Goal: Information Seeking & Learning: Learn about a topic

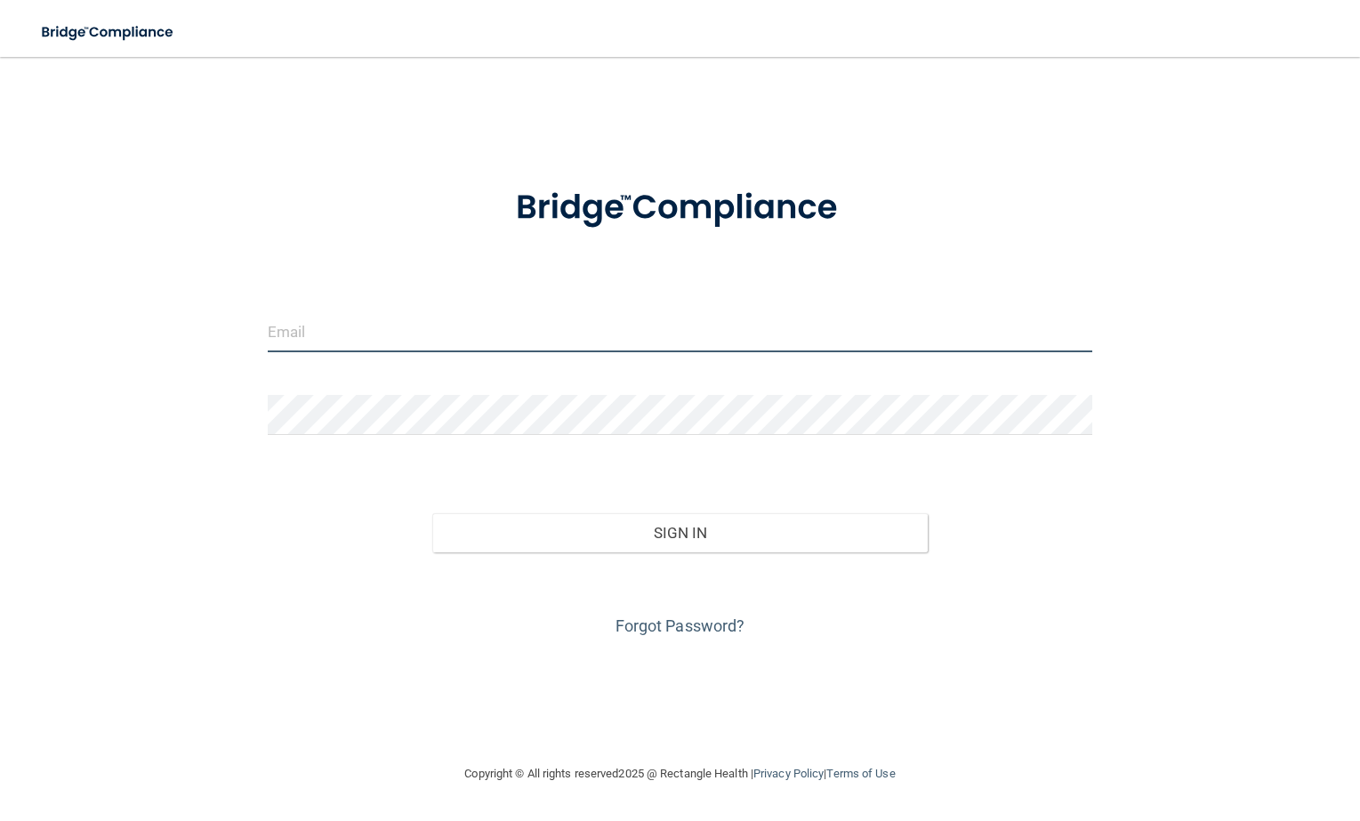
click at [288, 328] on input "email" at bounding box center [680, 332] width 825 height 40
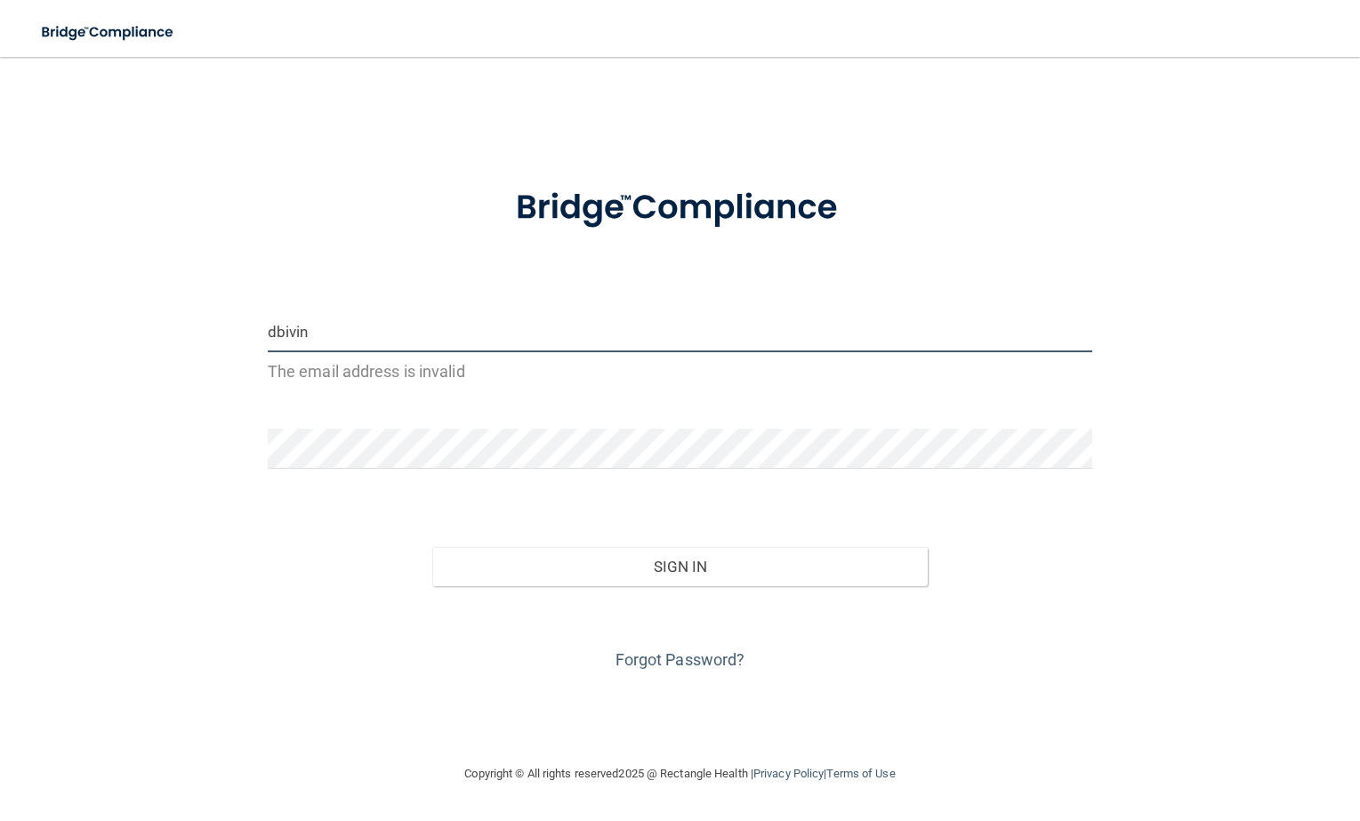
type input "[EMAIL_ADDRESS][DOMAIN_NAME]"
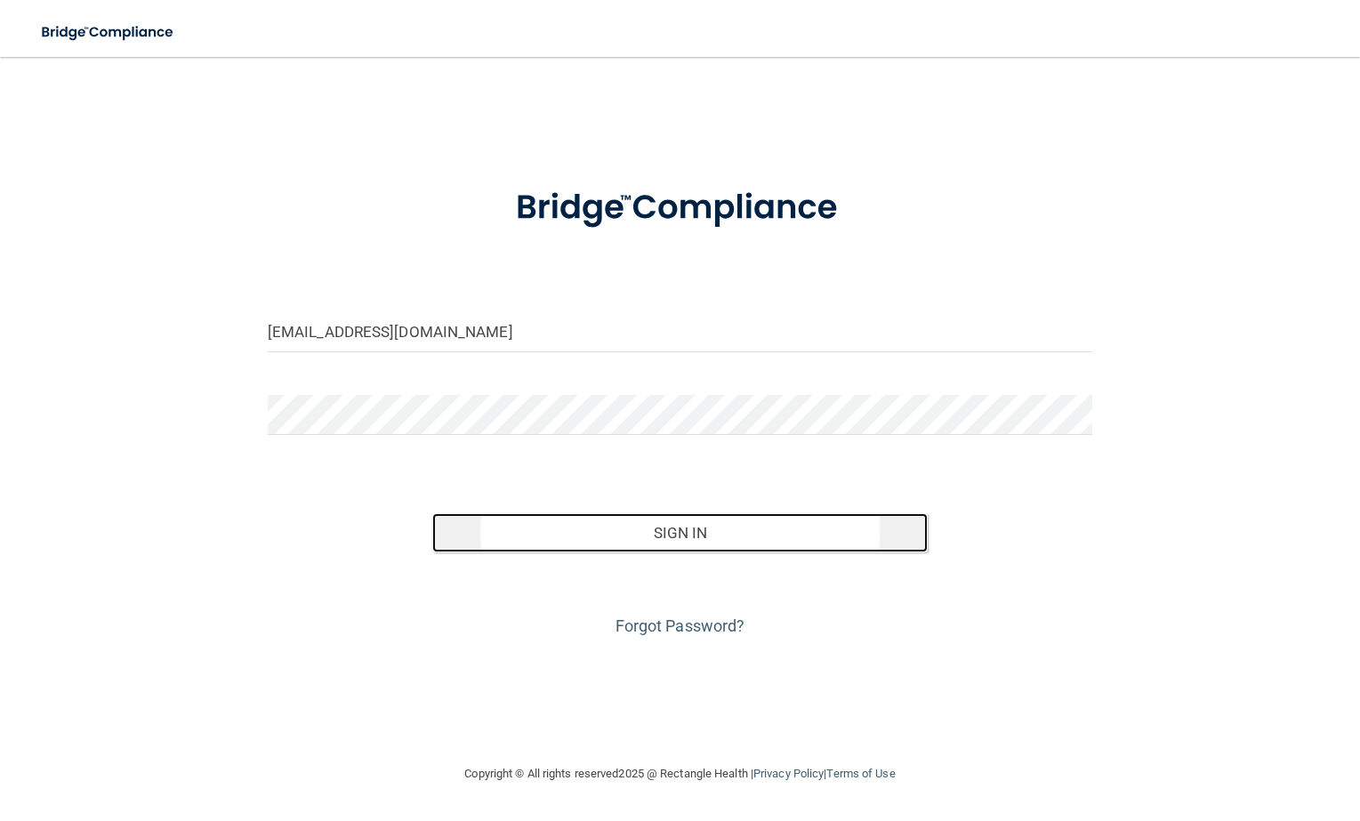
click at [707, 538] on button "Sign In" at bounding box center [679, 532] width 495 height 39
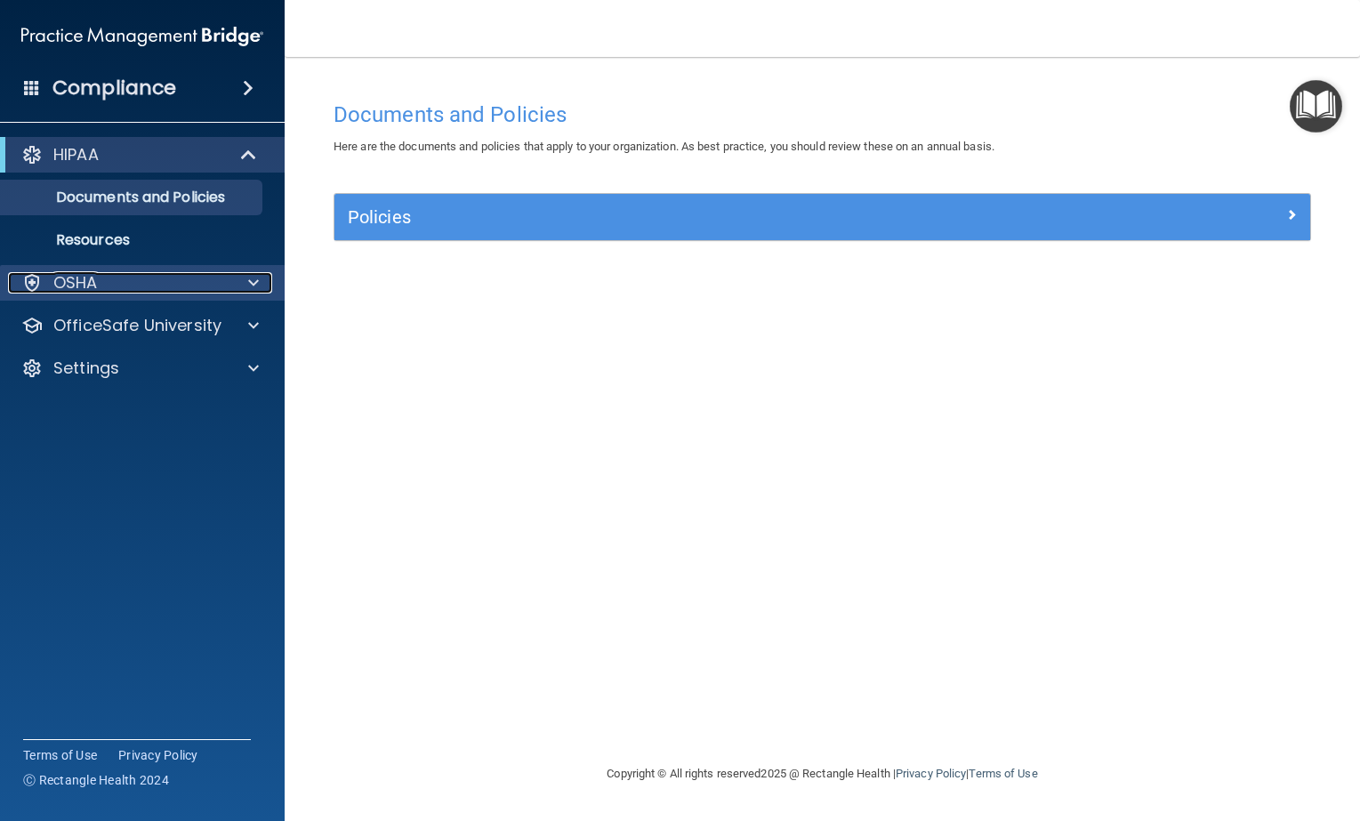
click at [258, 281] on span at bounding box center [253, 282] width 11 height 21
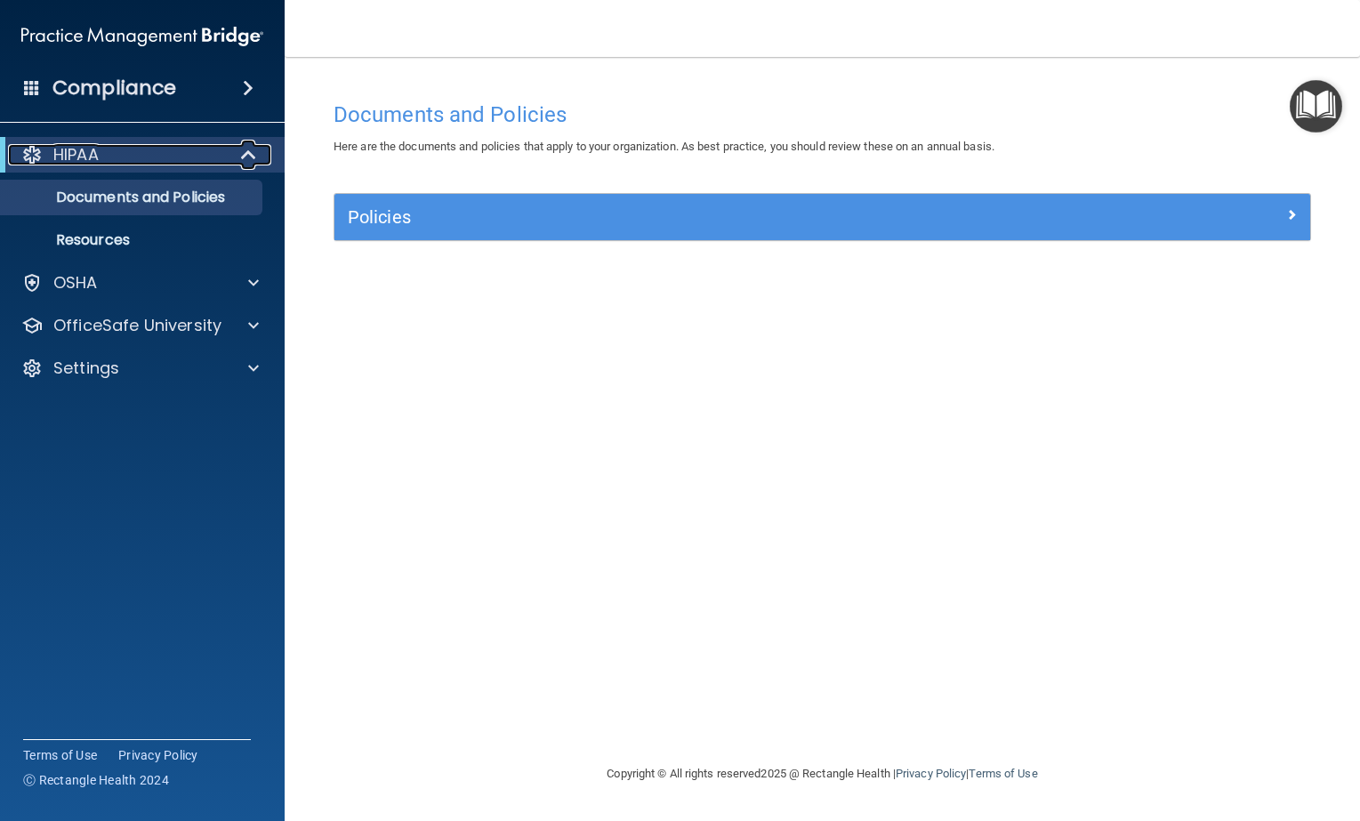
click at [249, 157] on span at bounding box center [250, 154] width 15 height 21
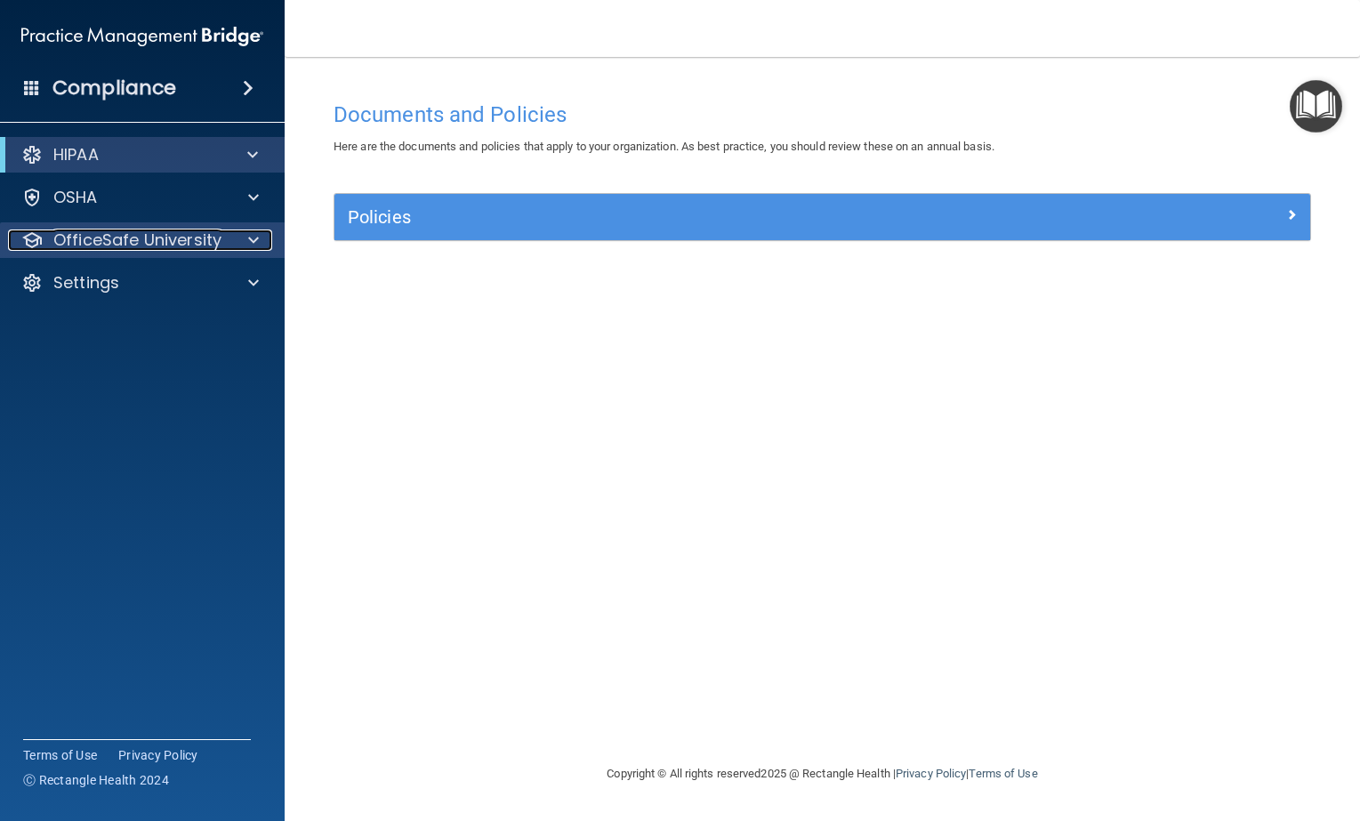
click at [250, 240] on span at bounding box center [253, 240] width 11 height 21
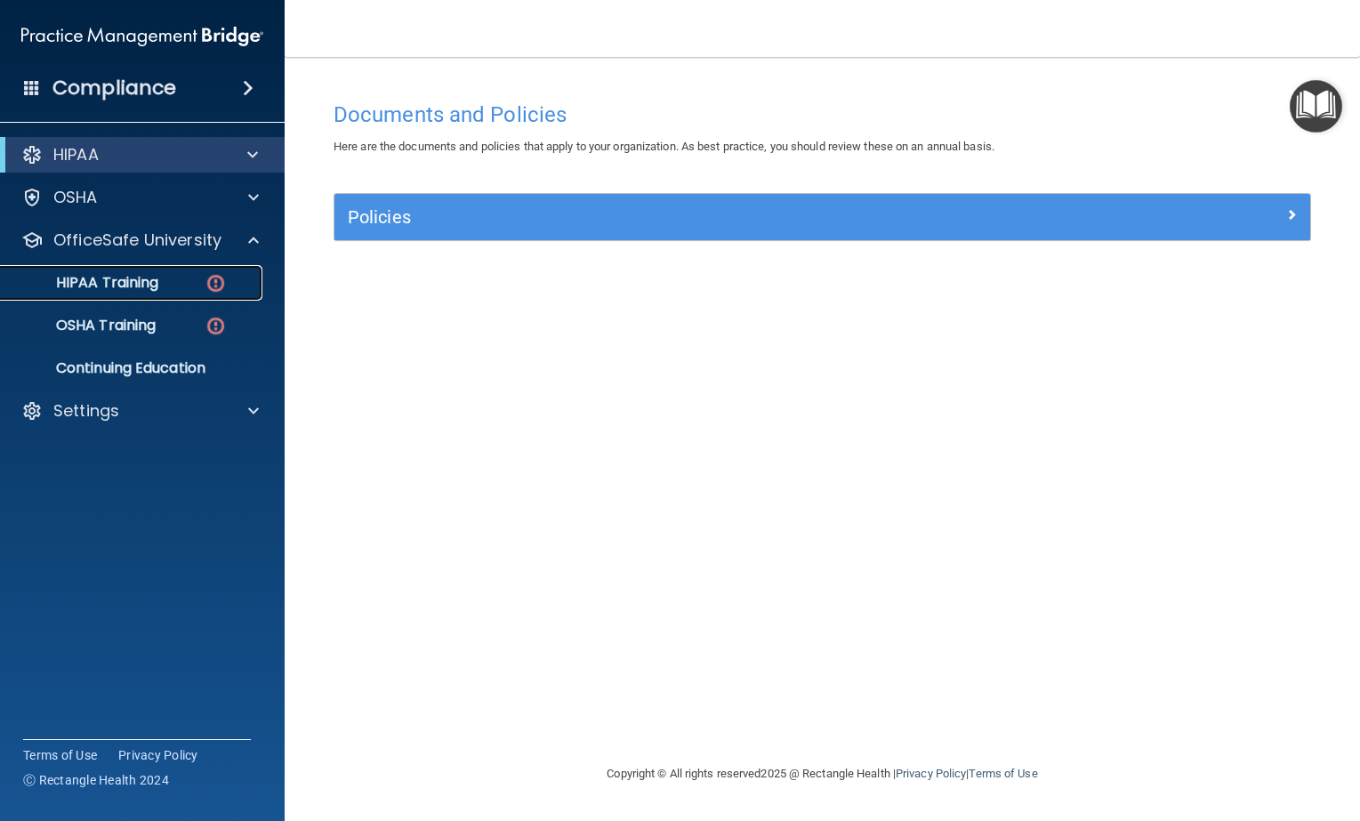
click at [84, 284] on p "HIPAA Training" at bounding box center [85, 283] width 147 height 18
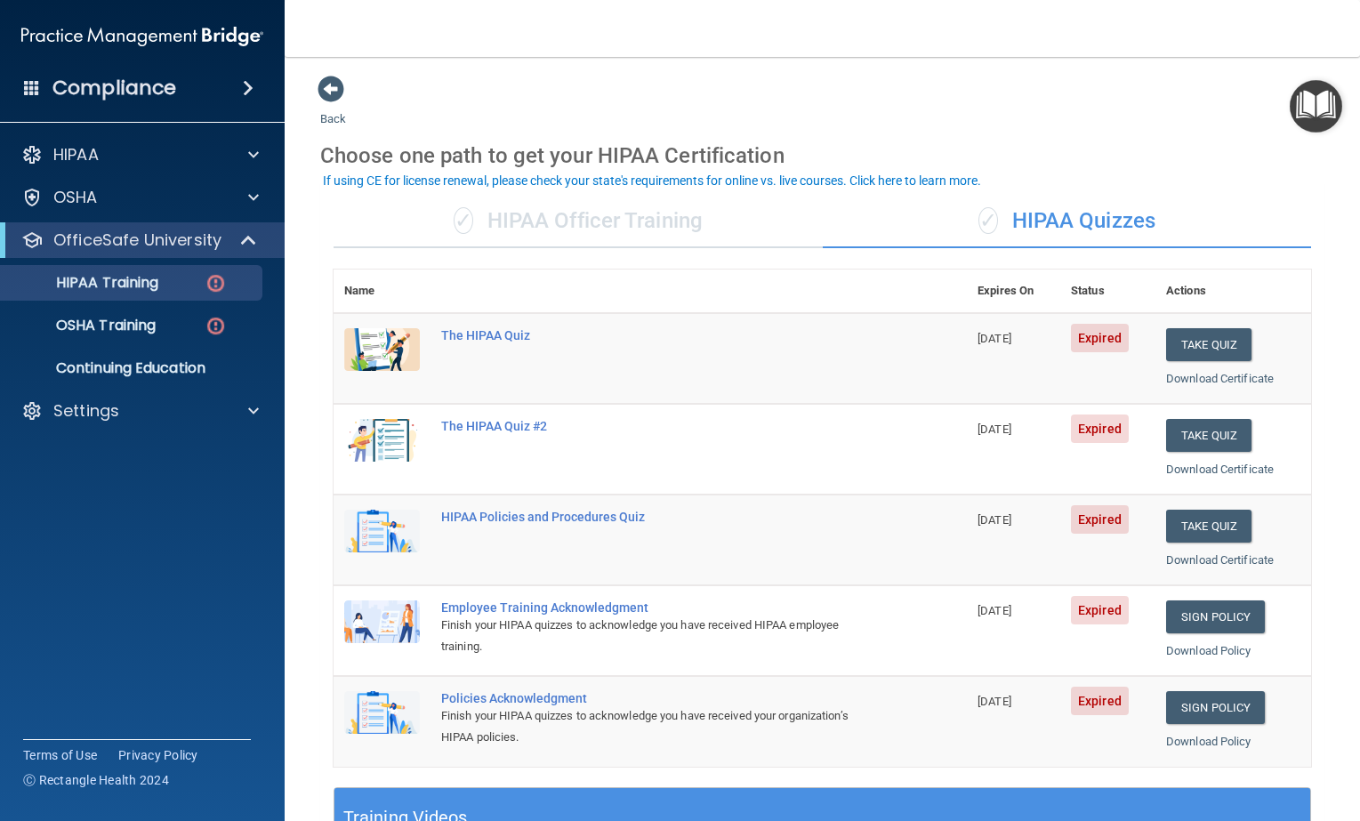
click at [666, 230] on div "✓ HIPAA Officer Training" at bounding box center [578, 221] width 489 height 53
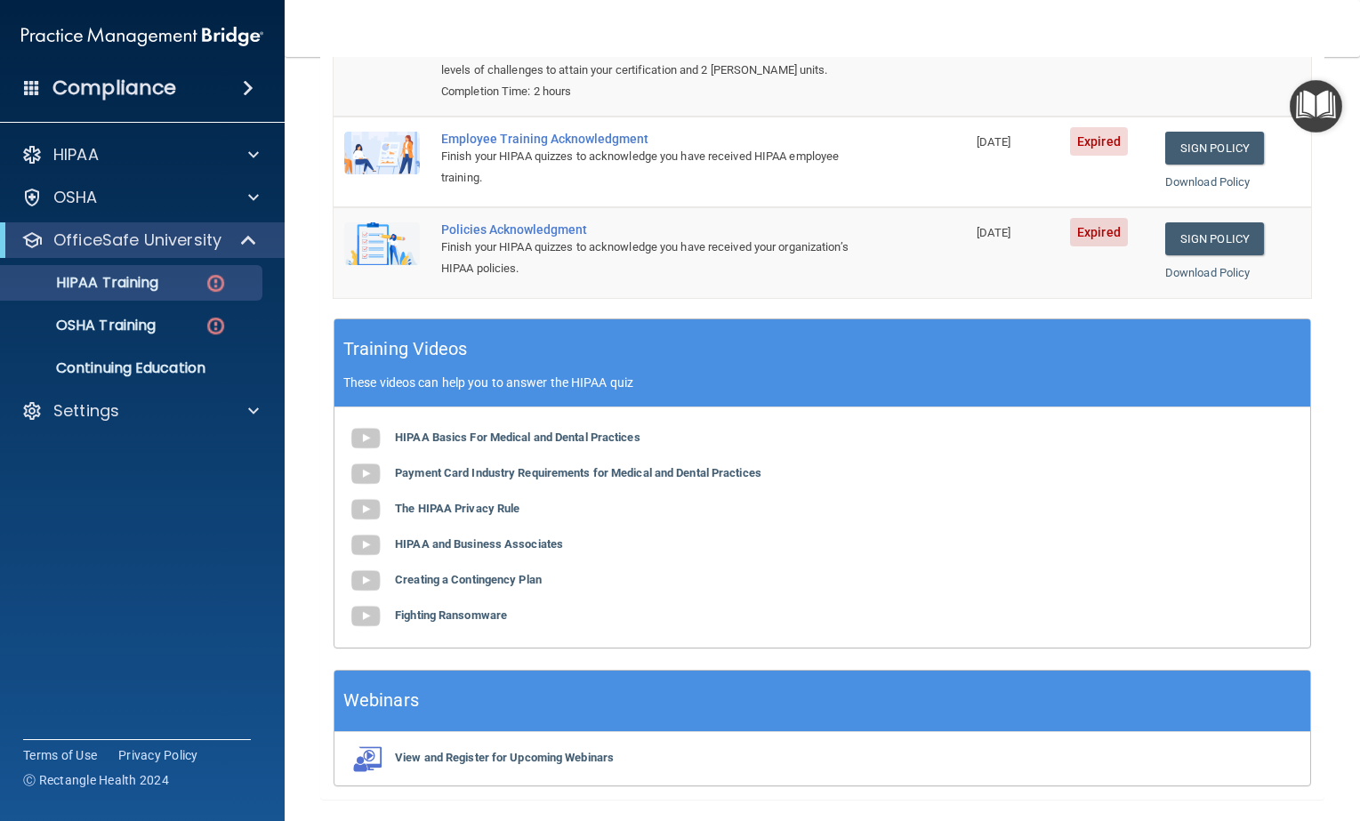
scroll to position [375, 0]
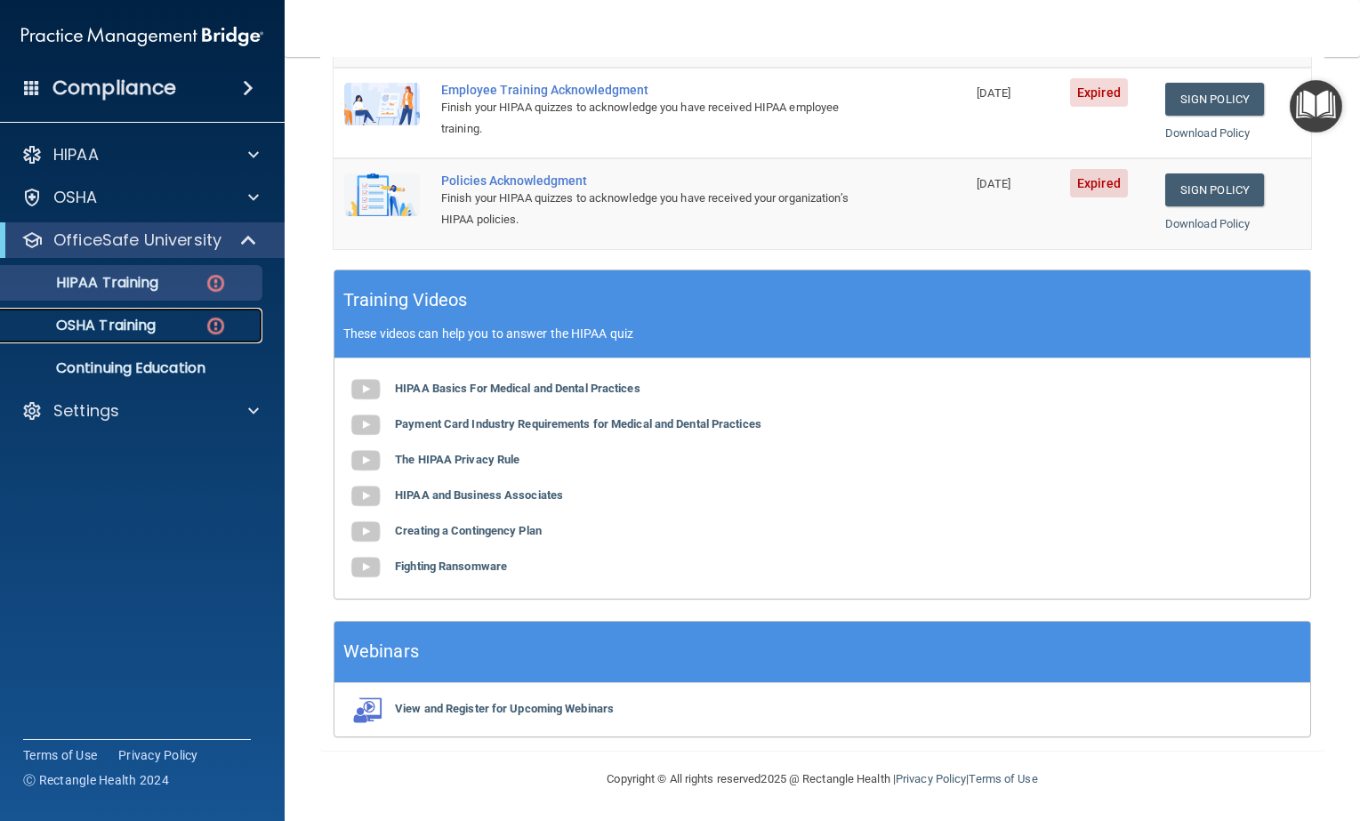
click at [103, 324] on p "OSHA Training" at bounding box center [84, 326] width 144 height 18
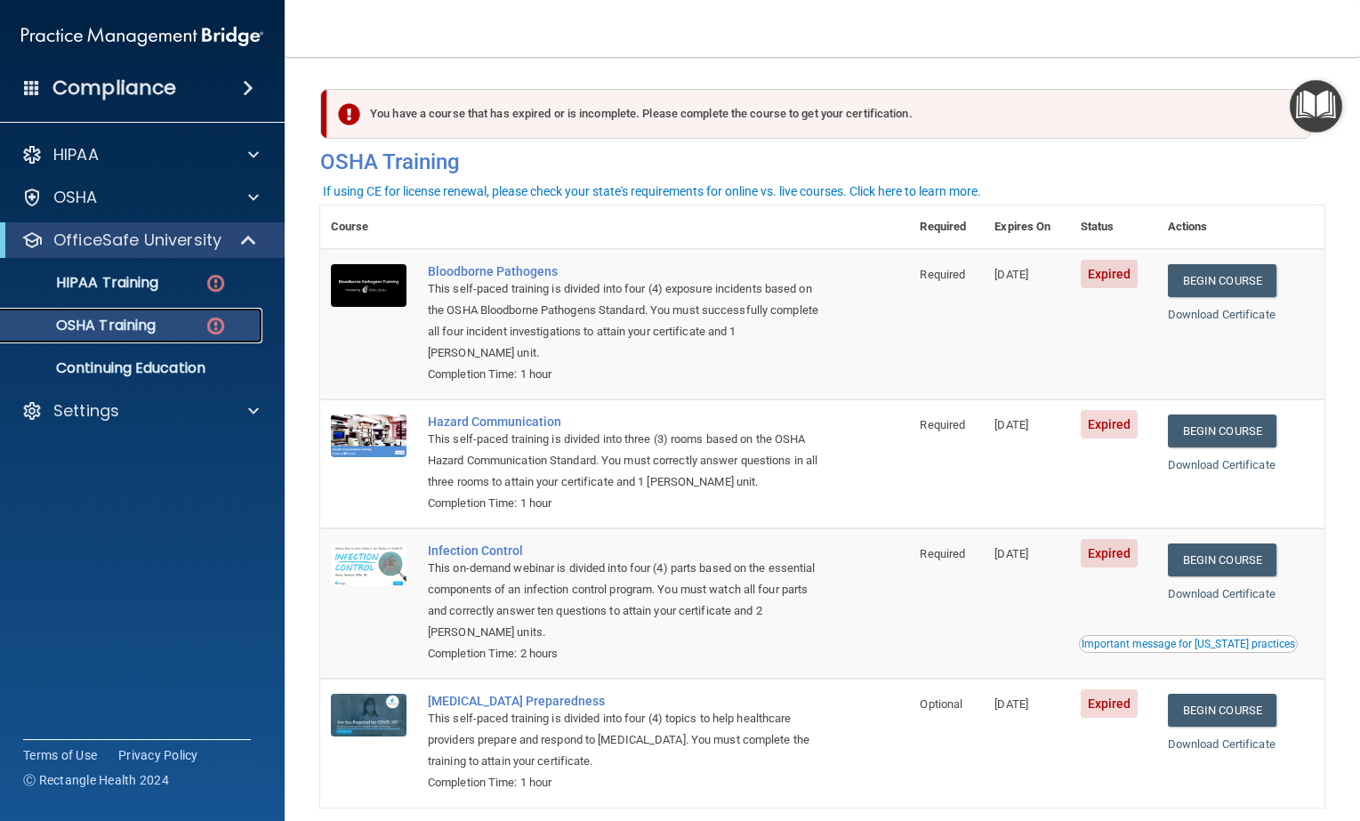
scroll to position [78, 0]
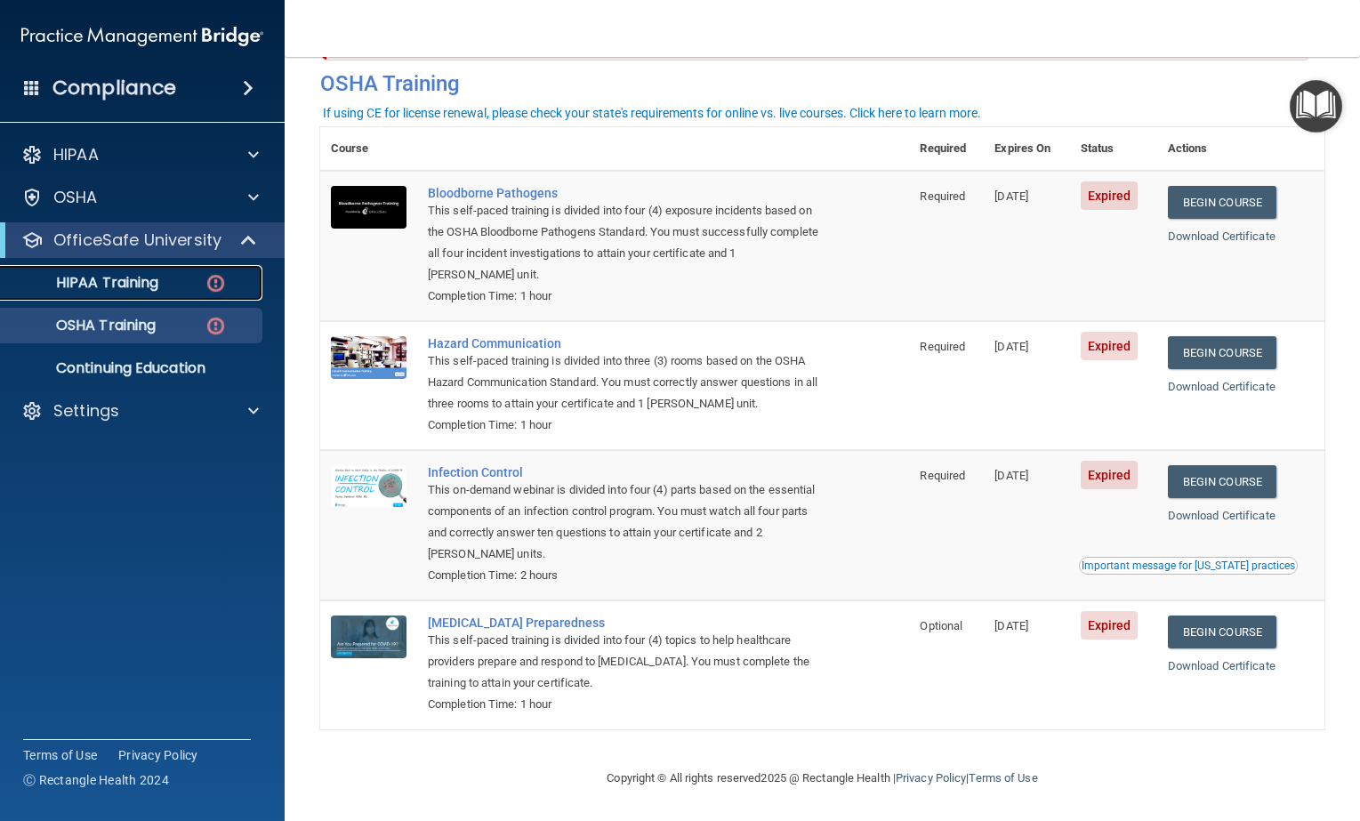
click at [113, 280] on p "HIPAA Training" at bounding box center [85, 283] width 147 height 18
